Goal: Navigation & Orientation: Find specific page/section

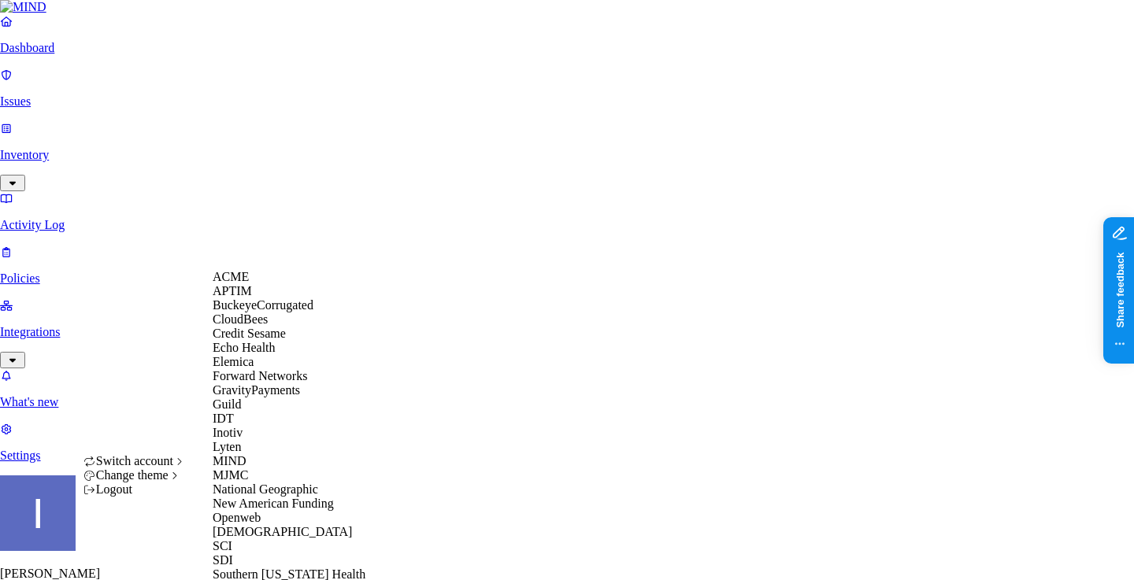
scroll to position [154, 0]
click at [269, 483] on div "MJMC" at bounding box center [289, 476] width 153 height 14
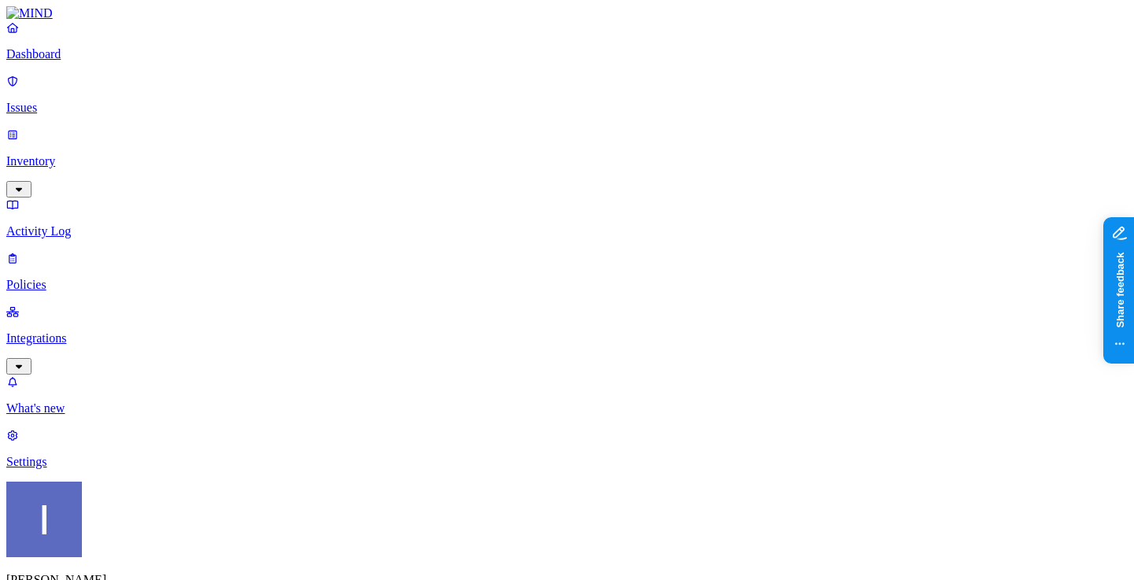
click at [101, 305] on link "Integrations" at bounding box center [566, 339] width 1121 height 68
